Goal: Task Accomplishment & Management: Manage account settings

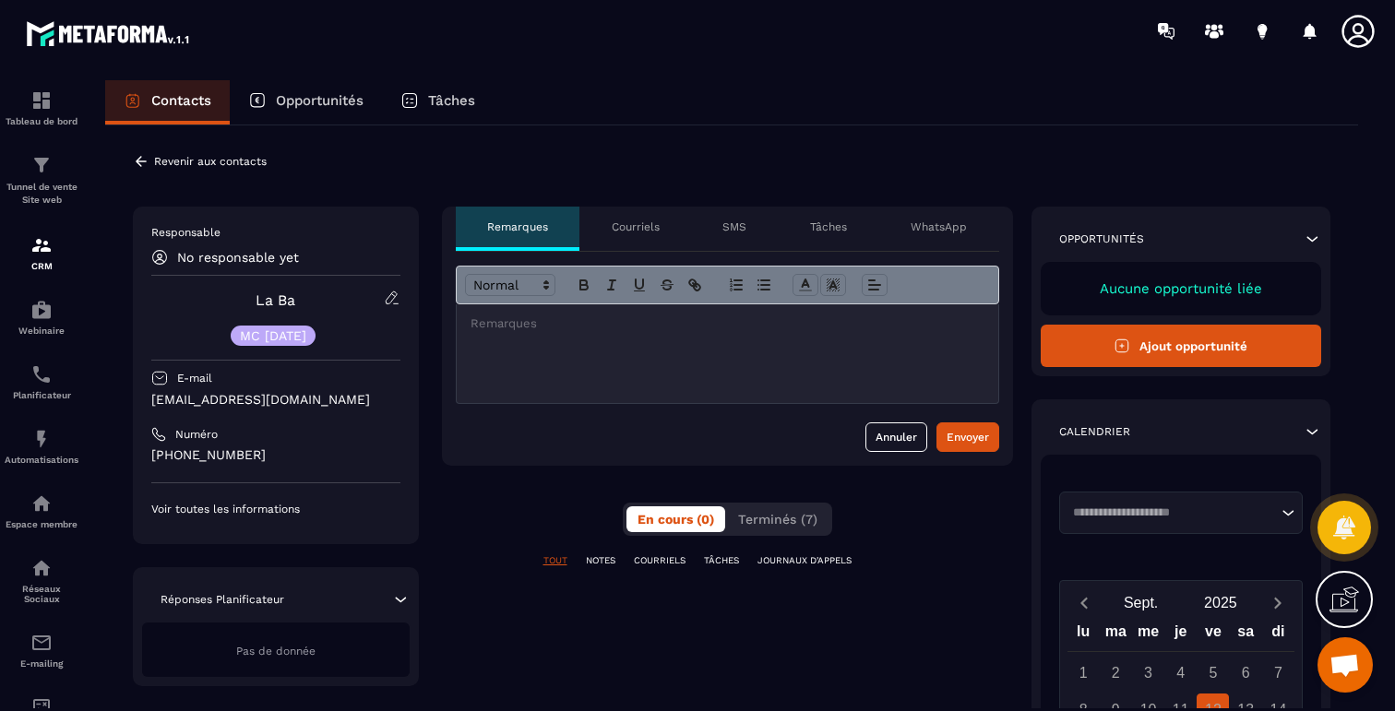
scroll to position [1099, 0]
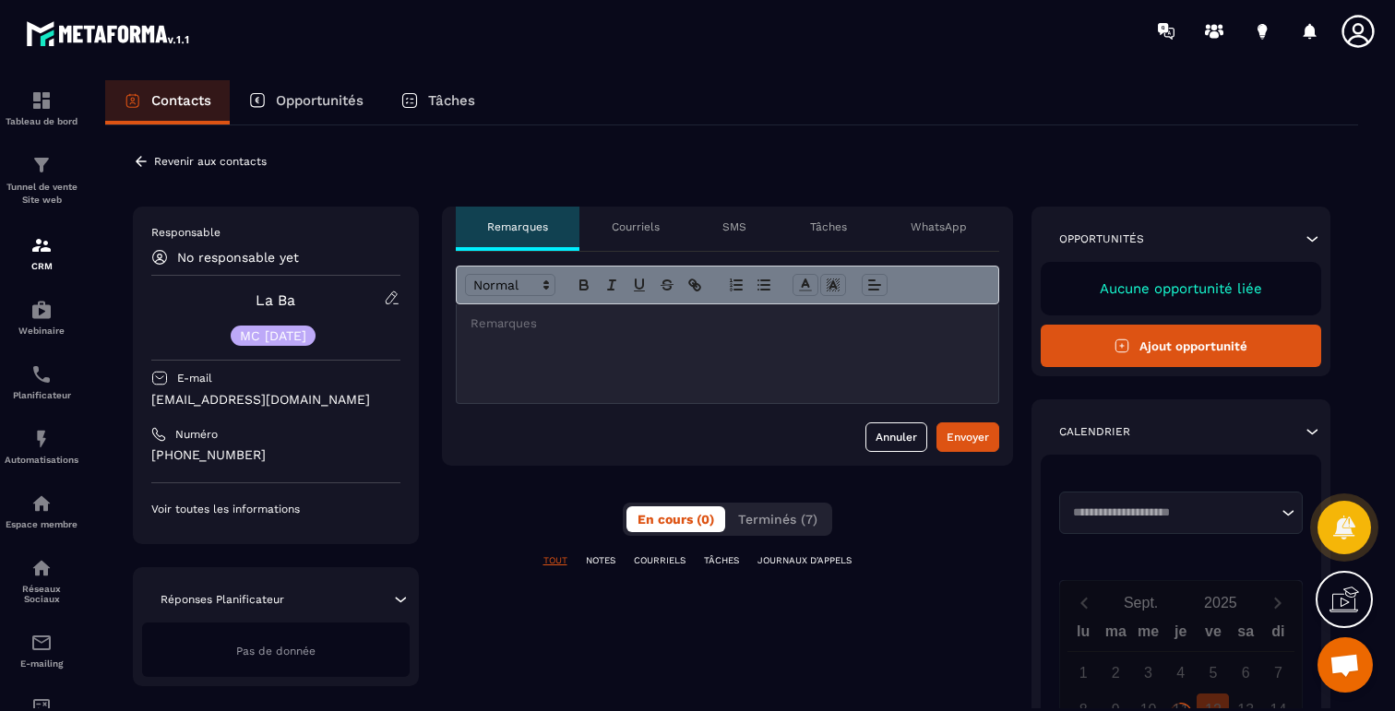
click at [142, 168] on icon at bounding box center [141, 161] width 17 height 17
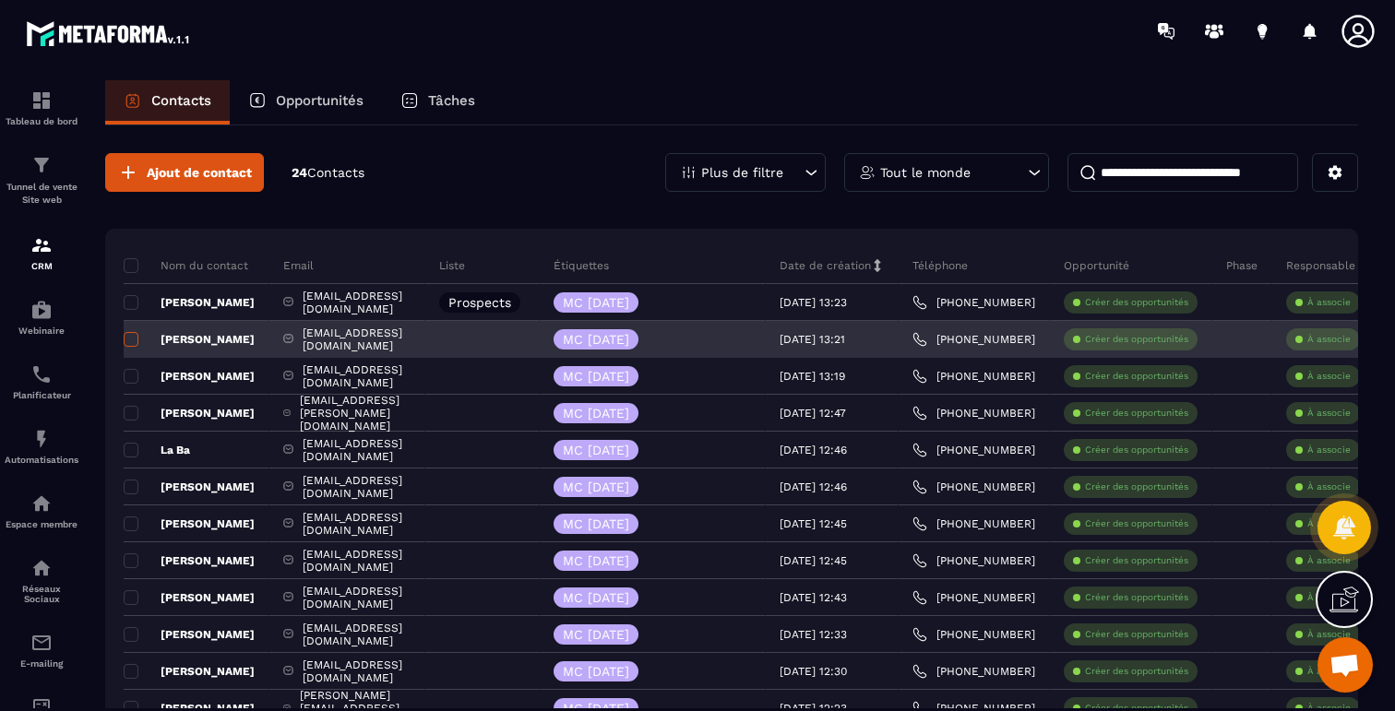
click at [129, 344] on span at bounding box center [131, 339] width 15 height 15
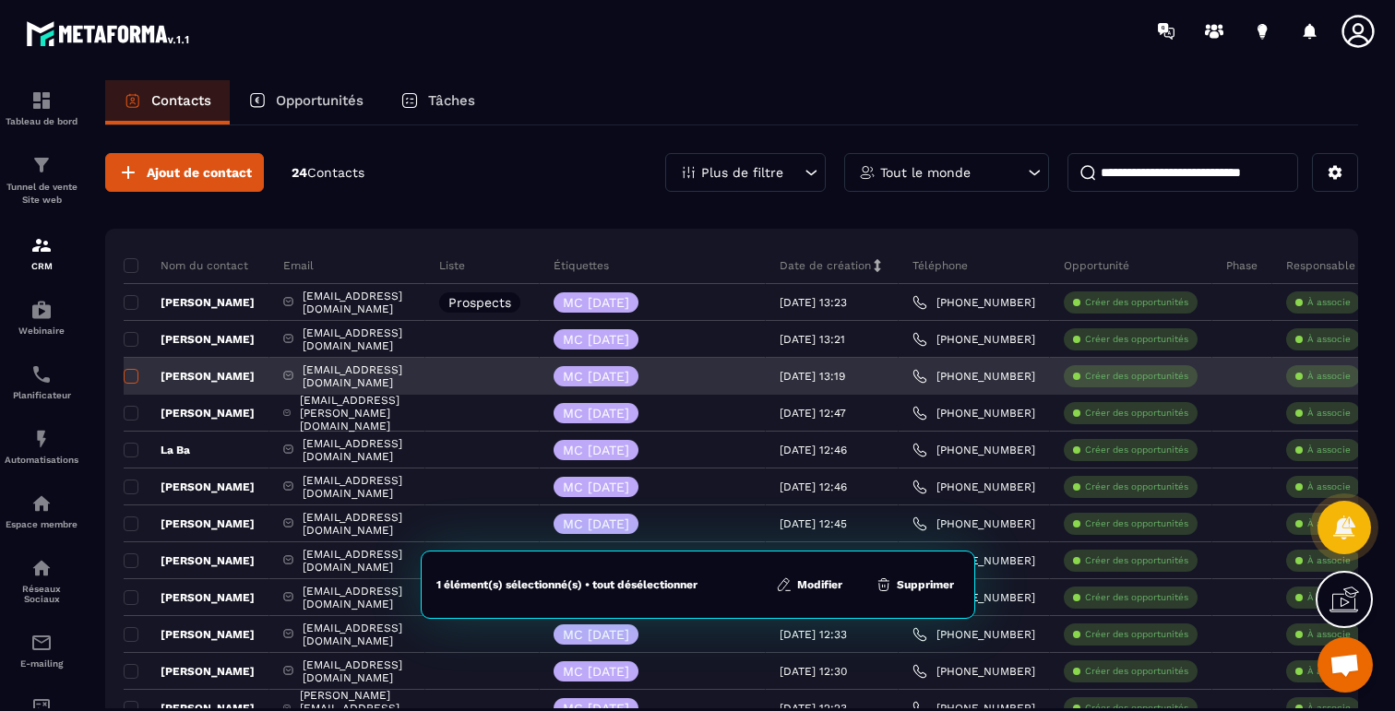
click at [129, 384] on label at bounding box center [130, 381] width 13 height 13
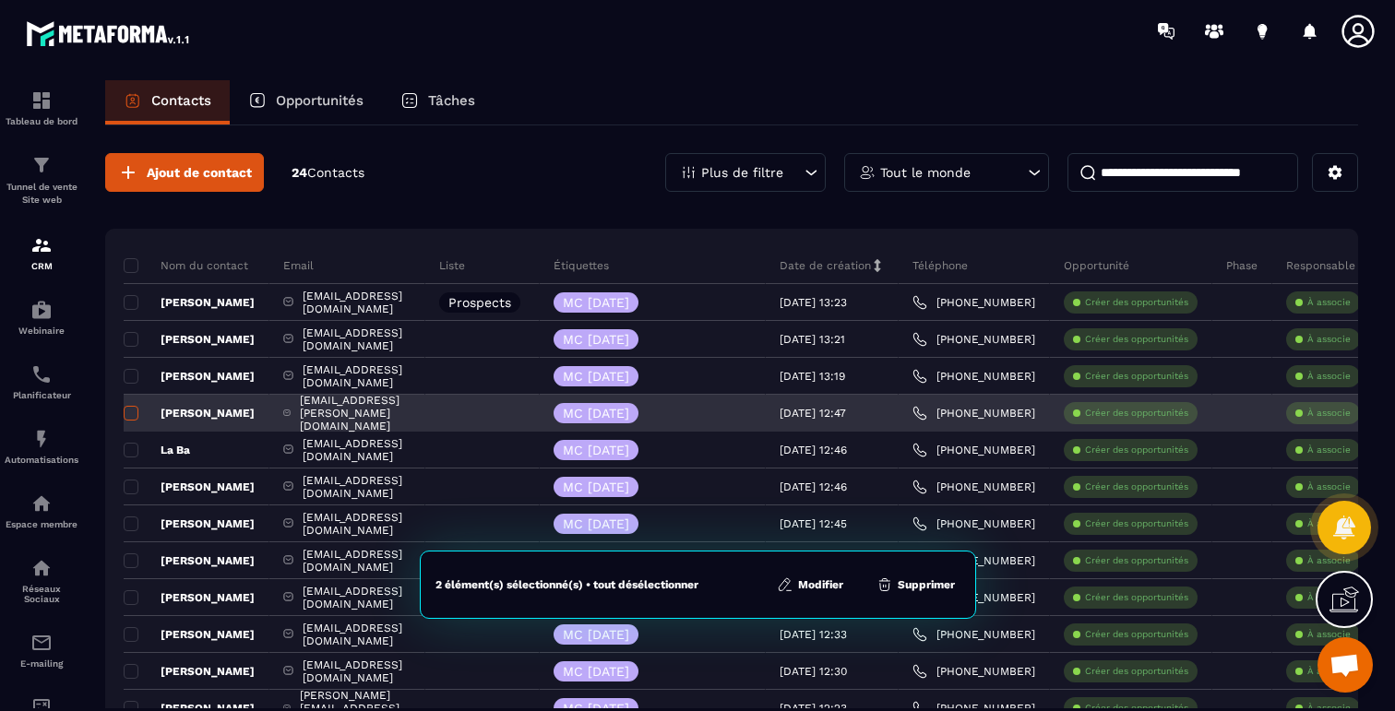
click at [129, 412] on span at bounding box center [131, 413] width 15 height 15
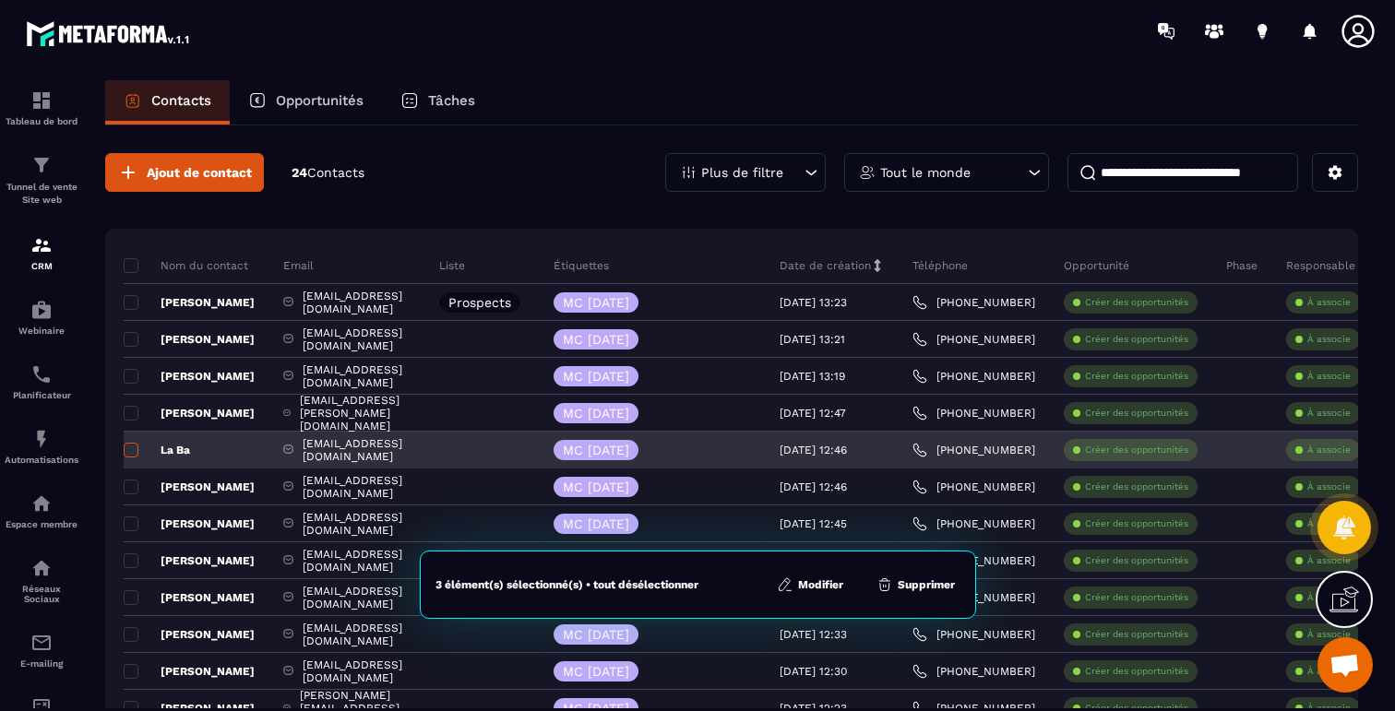
click at [129, 451] on span at bounding box center [131, 450] width 15 height 15
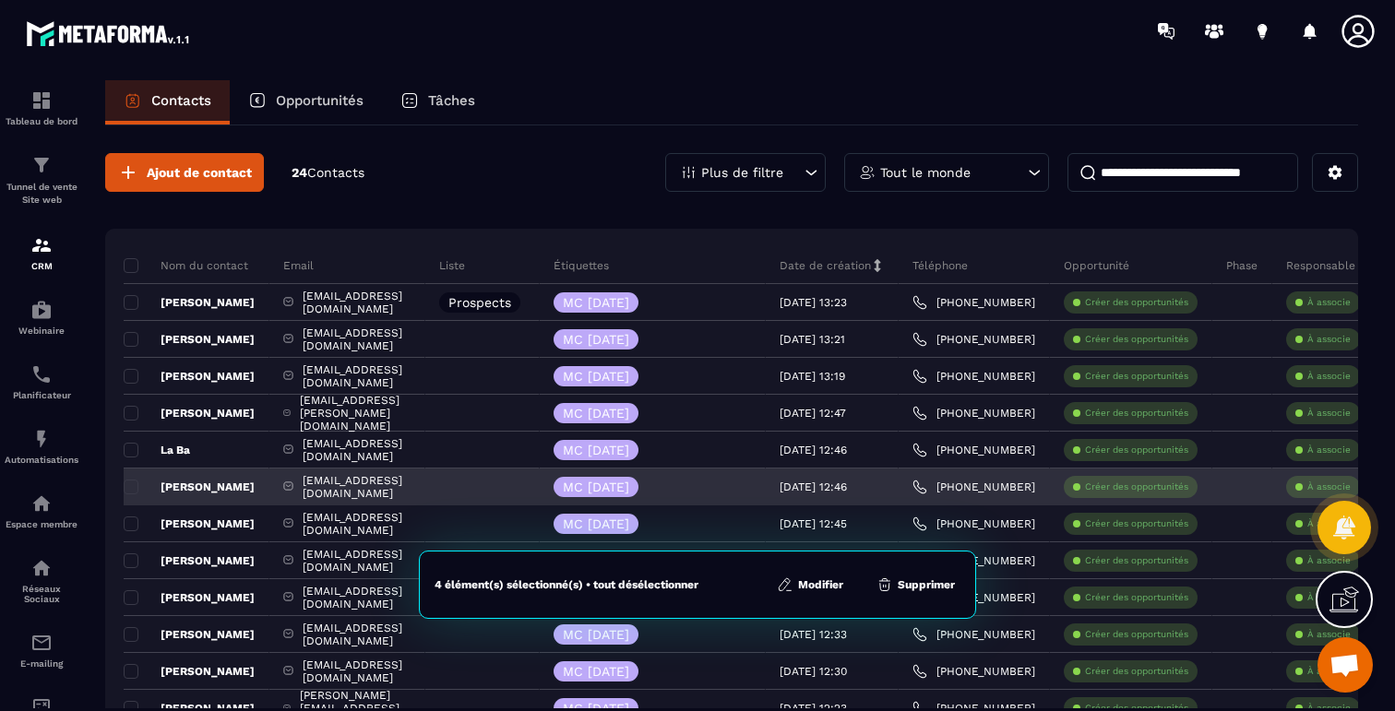
click at [129, 476] on div "[PERSON_NAME]" at bounding box center [197, 487] width 146 height 37
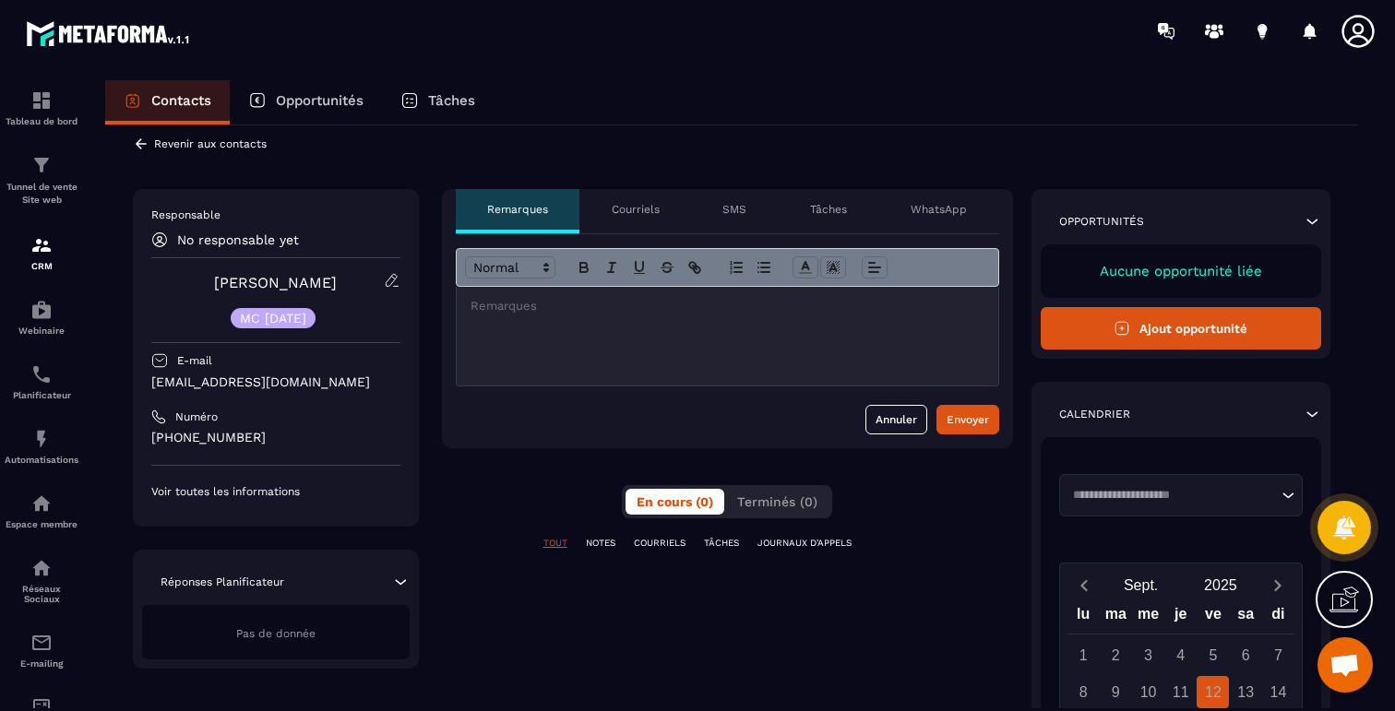
scroll to position [19, 0]
